Goal: Information Seeking & Learning: Understand process/instructions

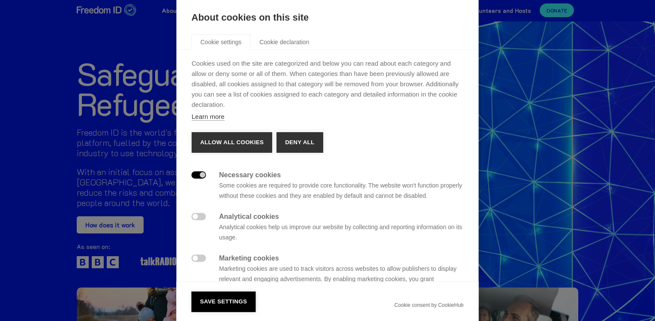
click at [306, 251] on div " Necessary cookies Some cookies are required to provide core functionality. Th…" at bounding box center [328, 253] width 272 height 166
click at [244, 138] on button "Allow all cookies" at bounding box center [232, 142] width 81 height 21
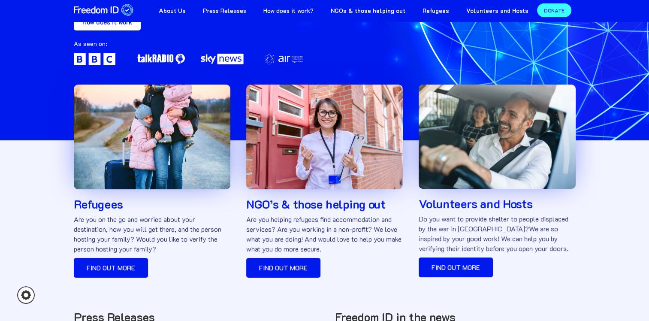
scroll to position [202, 0]
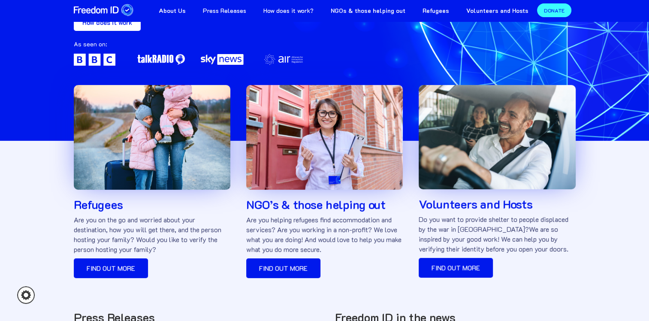
click at [331, 259] on div "NGO’s & those helping out Are you helping refugees find accommodation and servi…" at bounding box center [324, 168] width 156 height 227
click at [290, 268] on link "Find out more" at bounding box center [283, 268] width 74 height 20
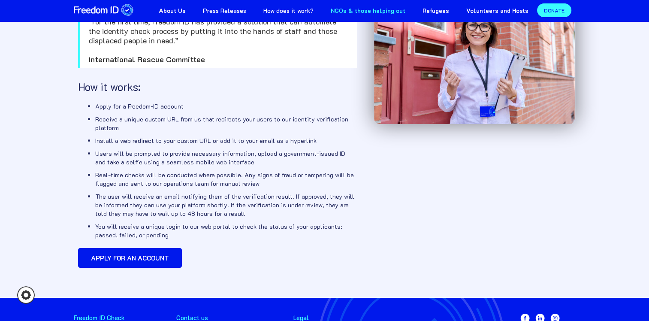
scroll to position [72, 0]
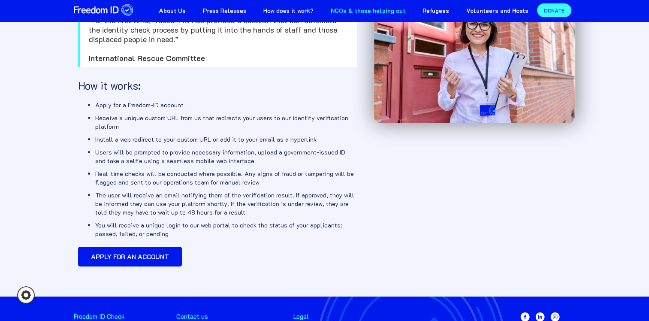
click at [562, 219] on div "NGOs & those helping out “For the first time, Freedom ID has provided a solutio…" at bounding box center [325, 109] width 502 height 321
click at [562, 220] on div "NGOs & those helping out “For the first time, Freedom ID has provided a solutio…" at bounding box center [325, 109] width 502 height 321
click at [525, 253] on div "NGOs & those helping out “For the first time, Freedom ID has provided a solutio…" at bounding box center [325, 109] width 502 height 321
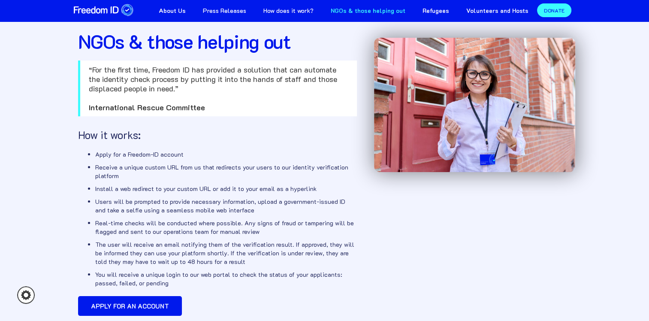
scroll to position [0, 0]
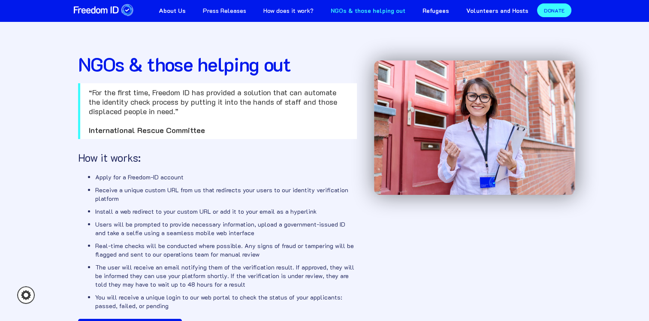
click at [304, 10] on link "How does it work?" at bounding box center [288, 9] width 67 height 19
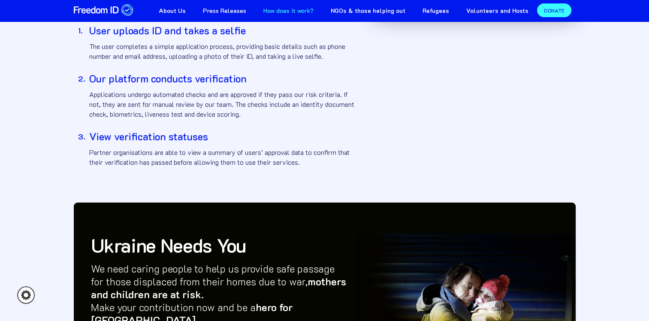
scroll to position [189, 0]
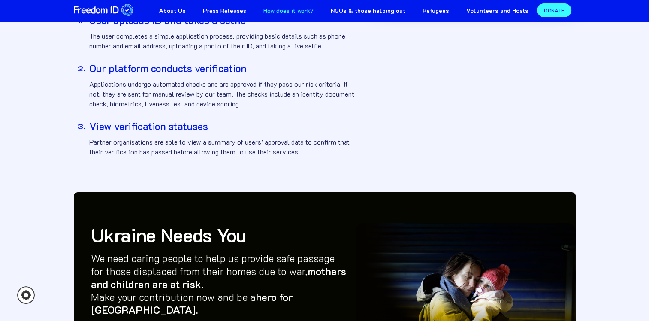
click at [575, 232] on body "About cookies on this site Cookie settings Cookie declaration Cookies used on t…" at bounding box center [324, 173] width 649 height 680
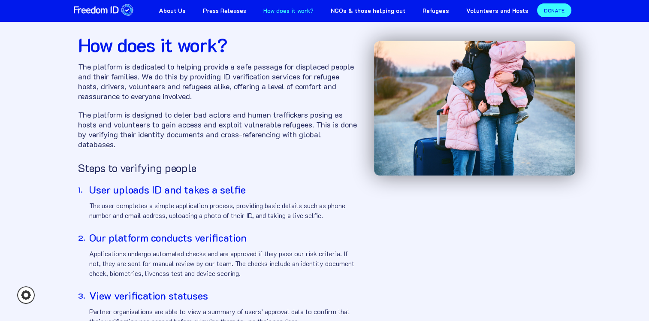
scroll to position [0, 0]
